Goal: Download file/media

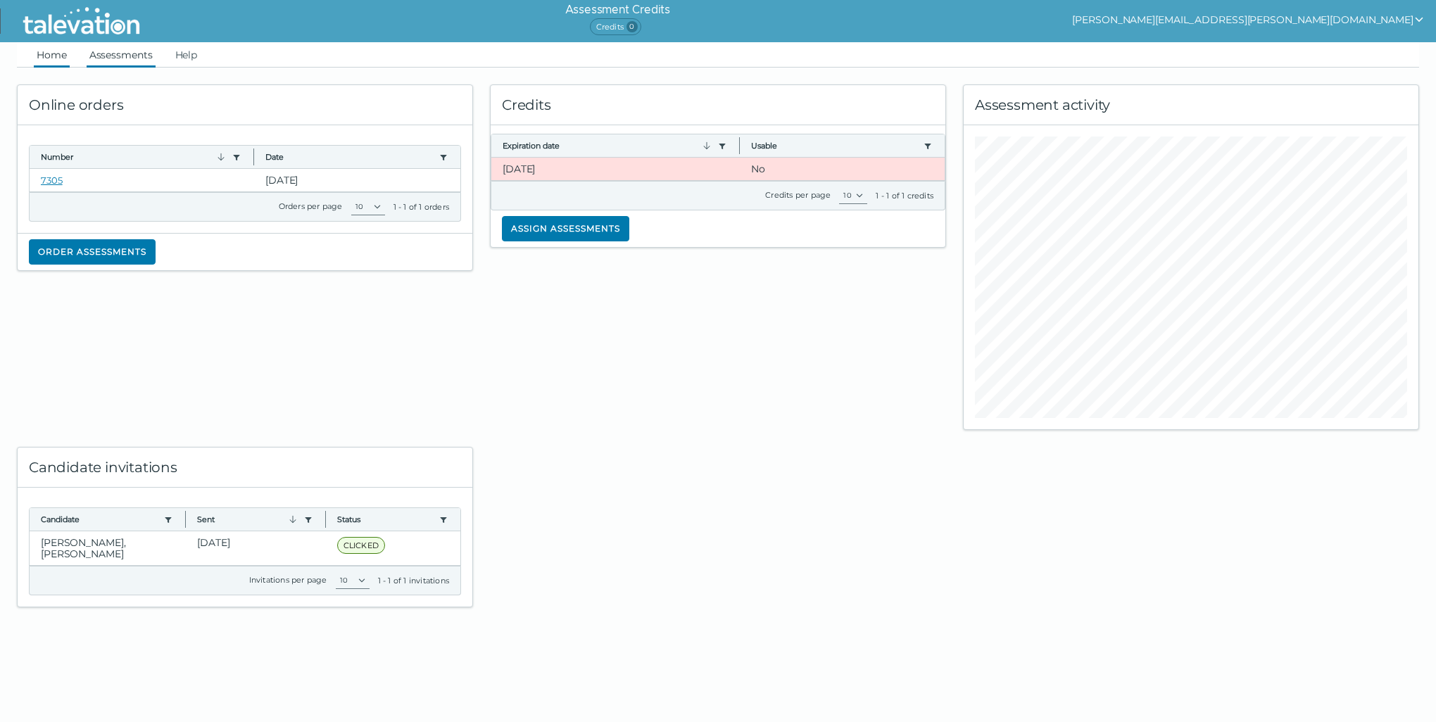
click at [138, 63] on link "Assessments" at bounding box center [121, 54] width 69 height 25
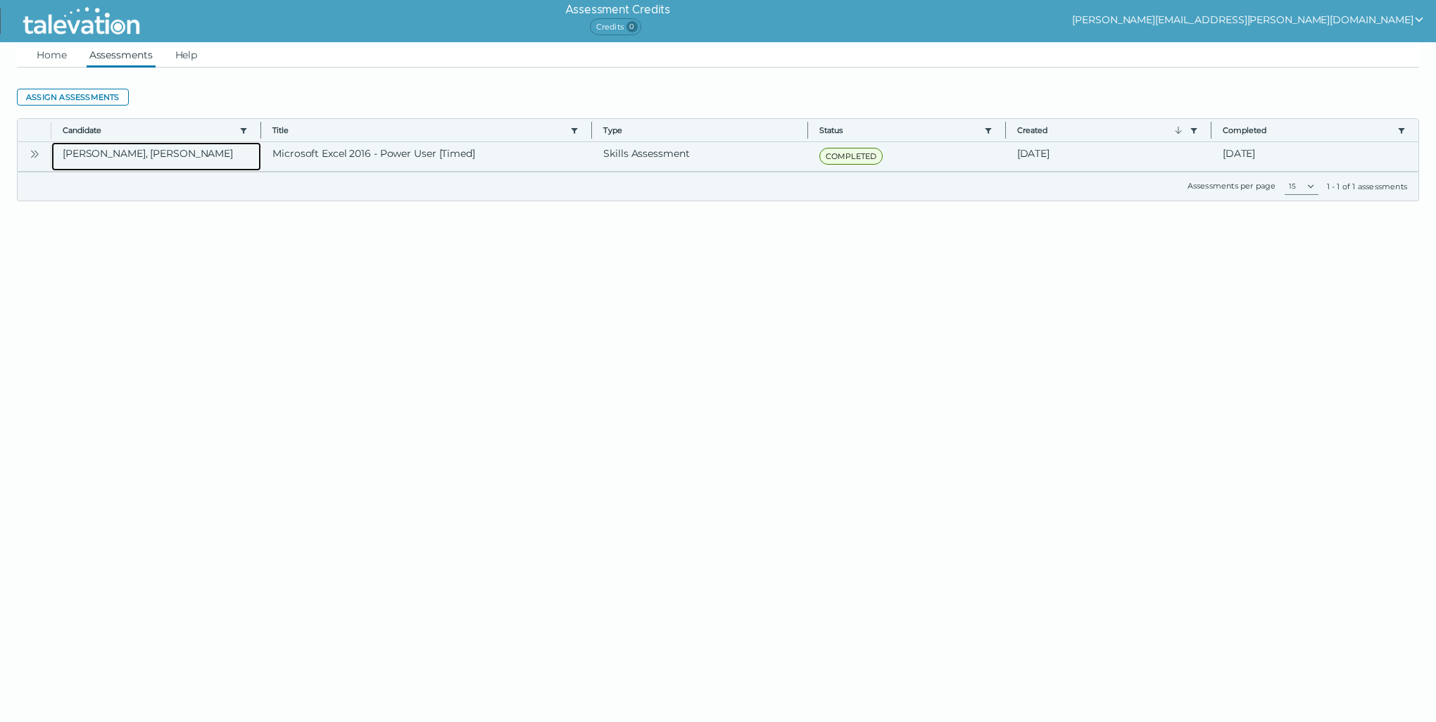
click at [103, 151] on clr-dg-cell "[PERSON_NAME], [PERSON_NAME]" at bounding box center [156, 156] width 210 height 29
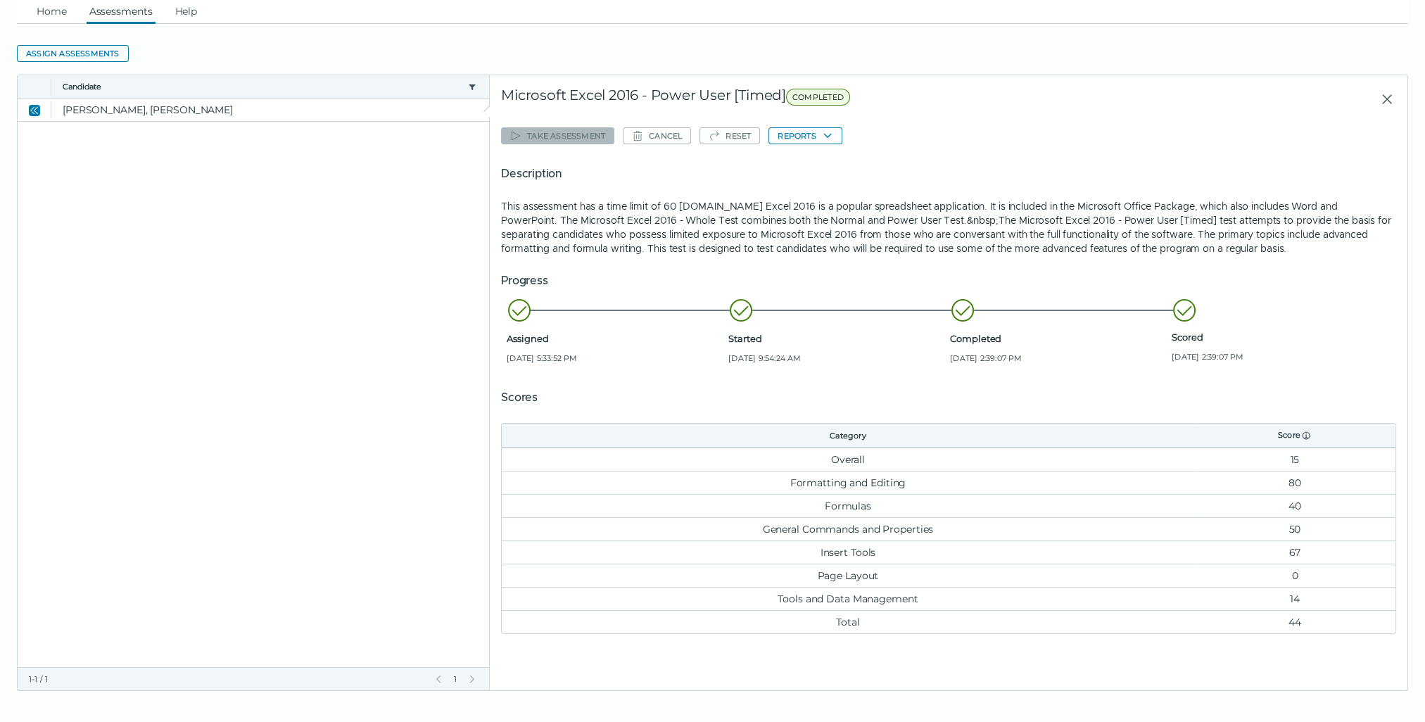
scroll to position [44, 0]
click at [822, 132] on icon "button" at bounding box center [827, 134] width 11 height 11
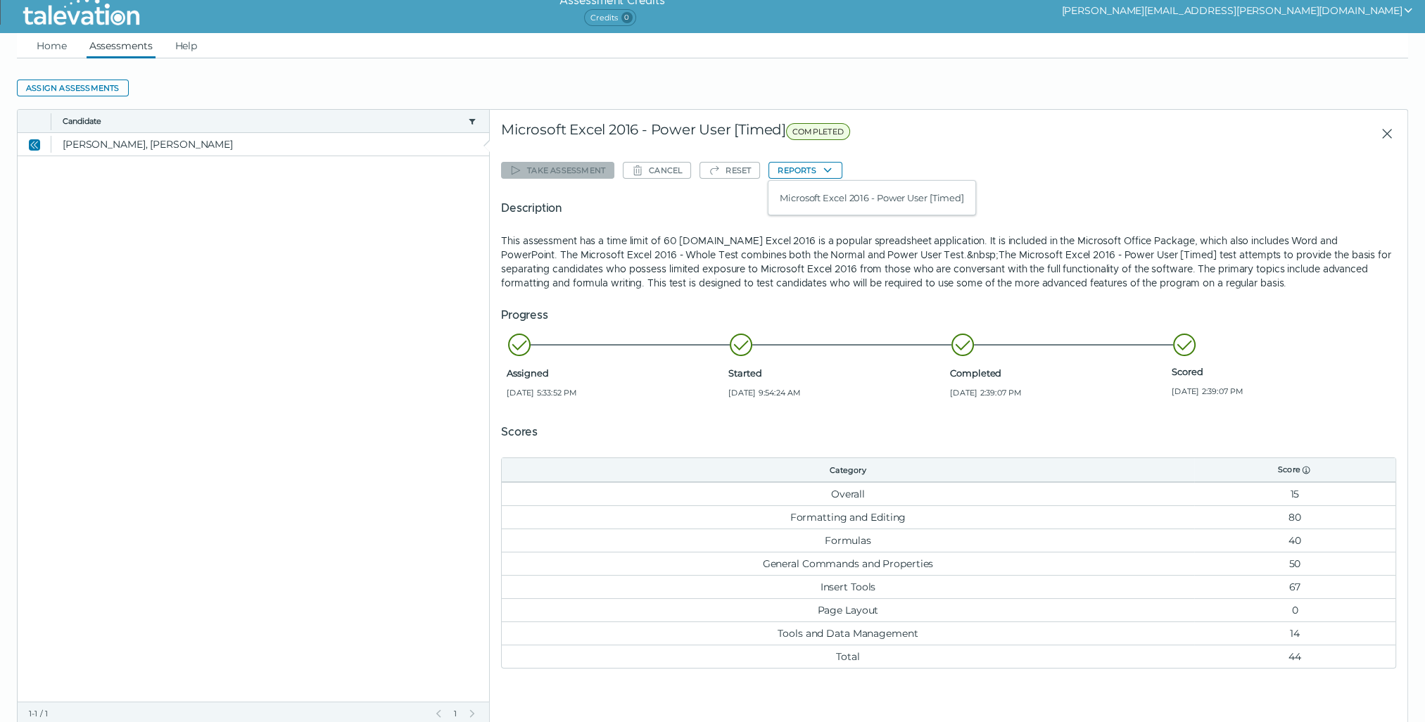
scroll to position [0, 0]
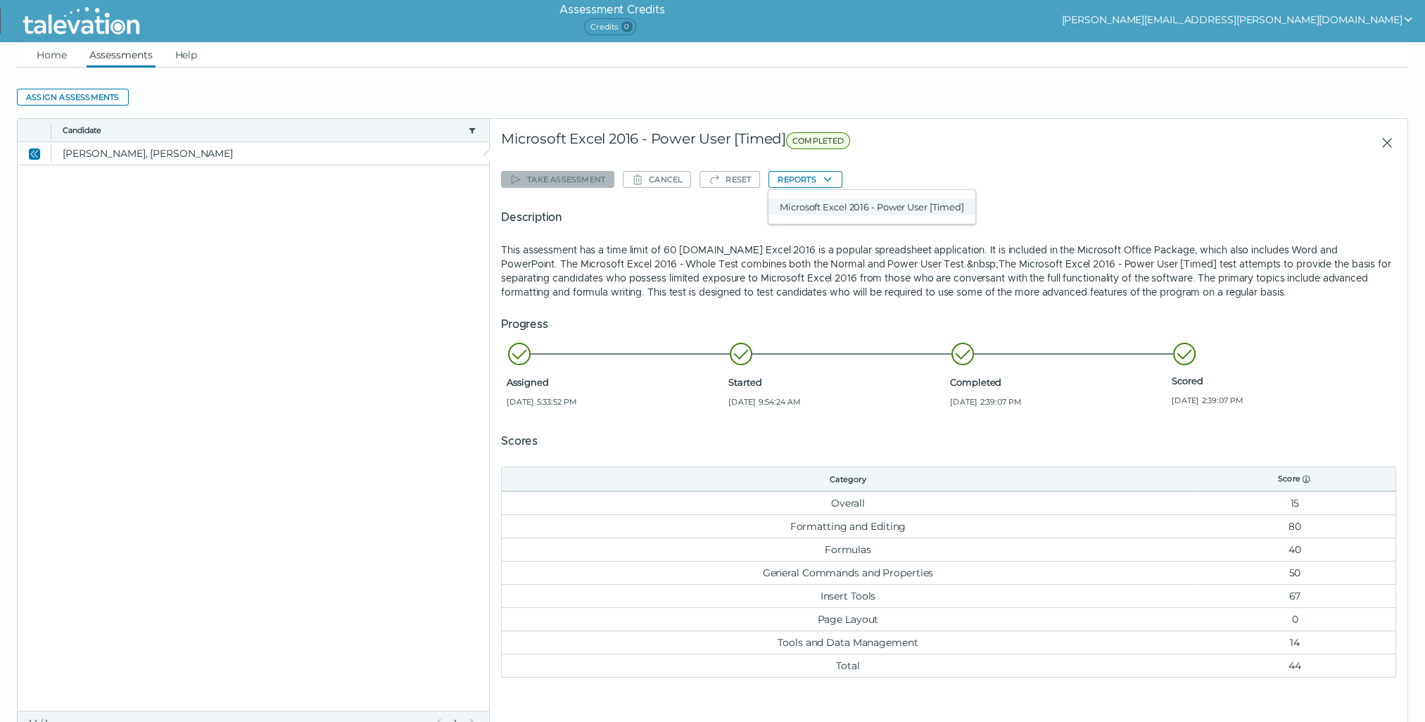
click at [892, 201] on button "Microsoft Excel 2016 - Power User [Timed]" at bounding box center [872, 206] width 207 height 17
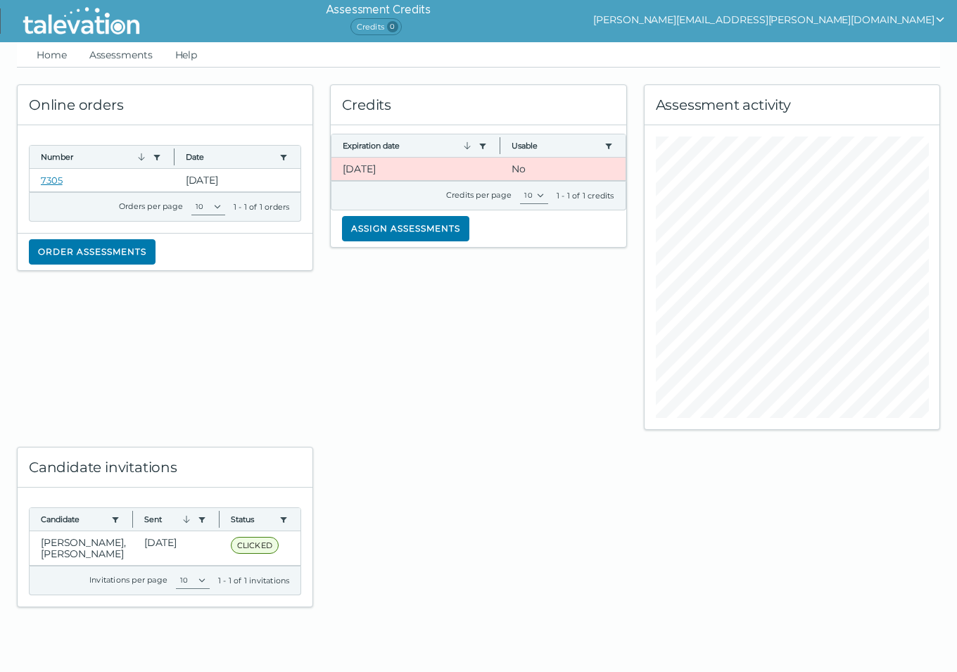
click at [392, 439] on div at bounding box center [478, 518] width 313 height 177
